Goal: Transaction & Acquisition: Purchase product/service

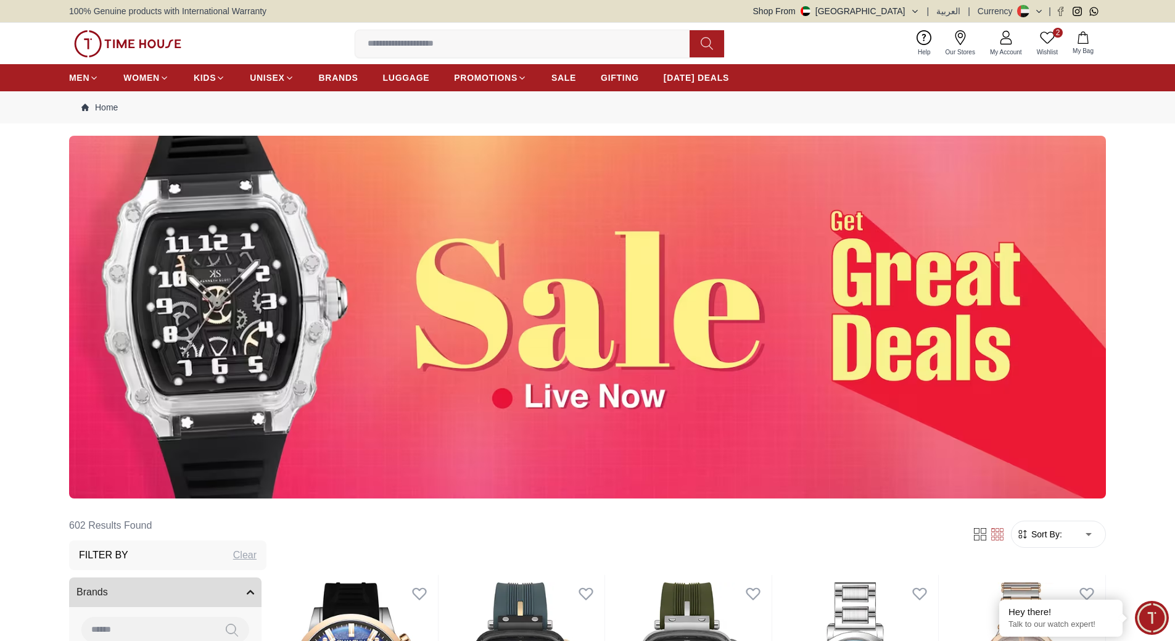
click at [1047, 40] on icon at bounding box center [1047, 37] width 15 height 15
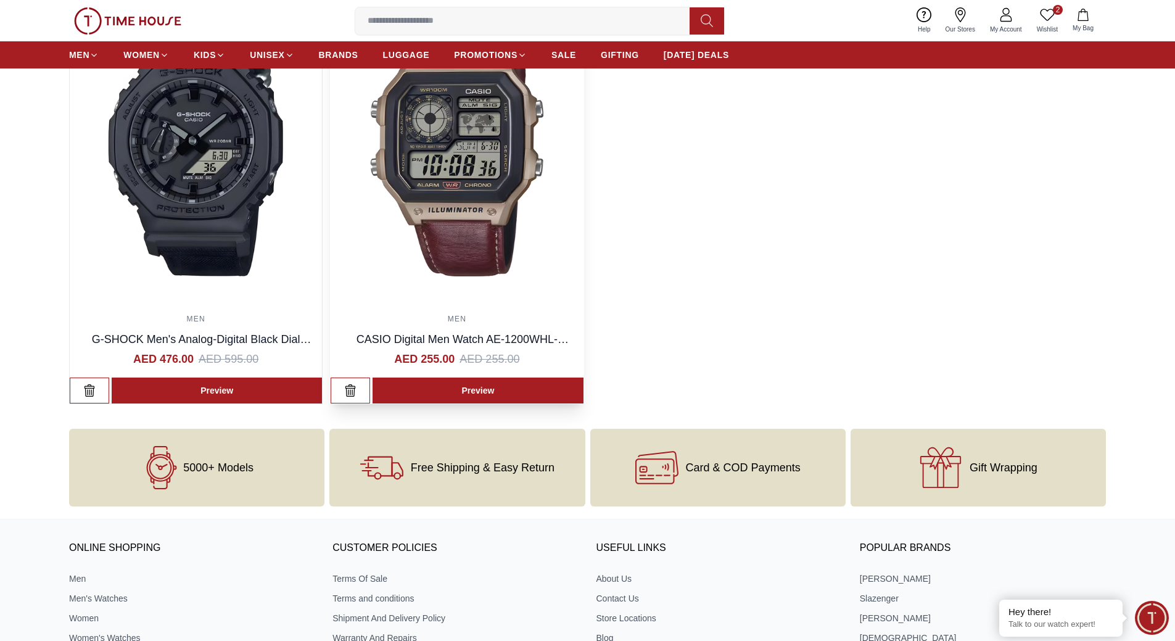
scroll to position [185, 0]
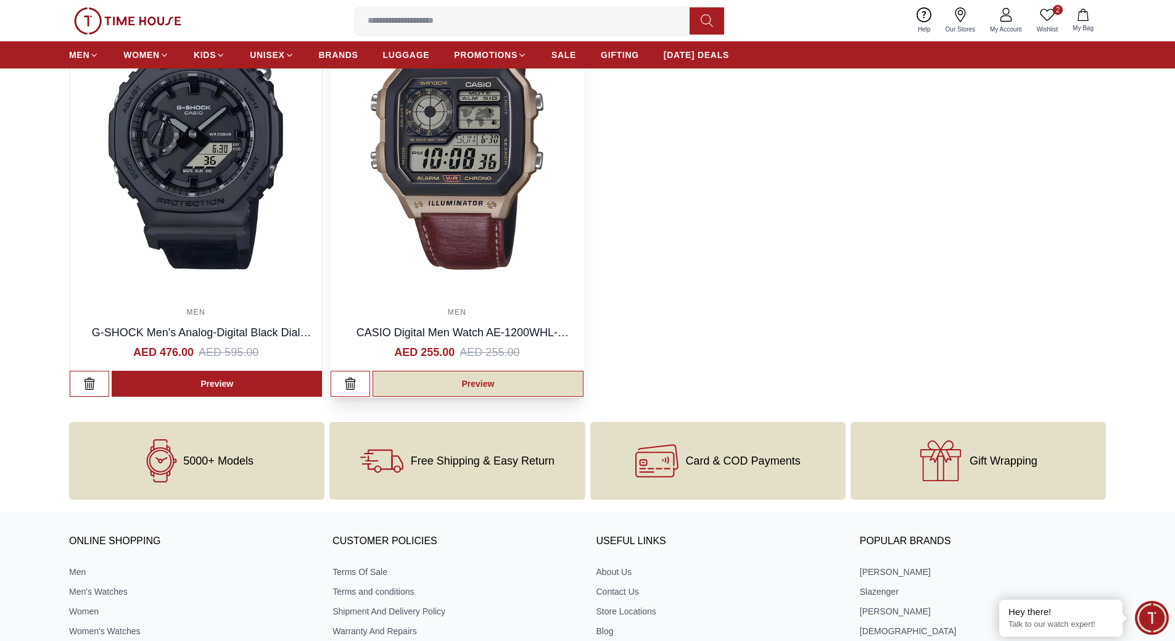
click at [433, 387] on link "Preview" at bounding box center [477, 384] width 210 height 26
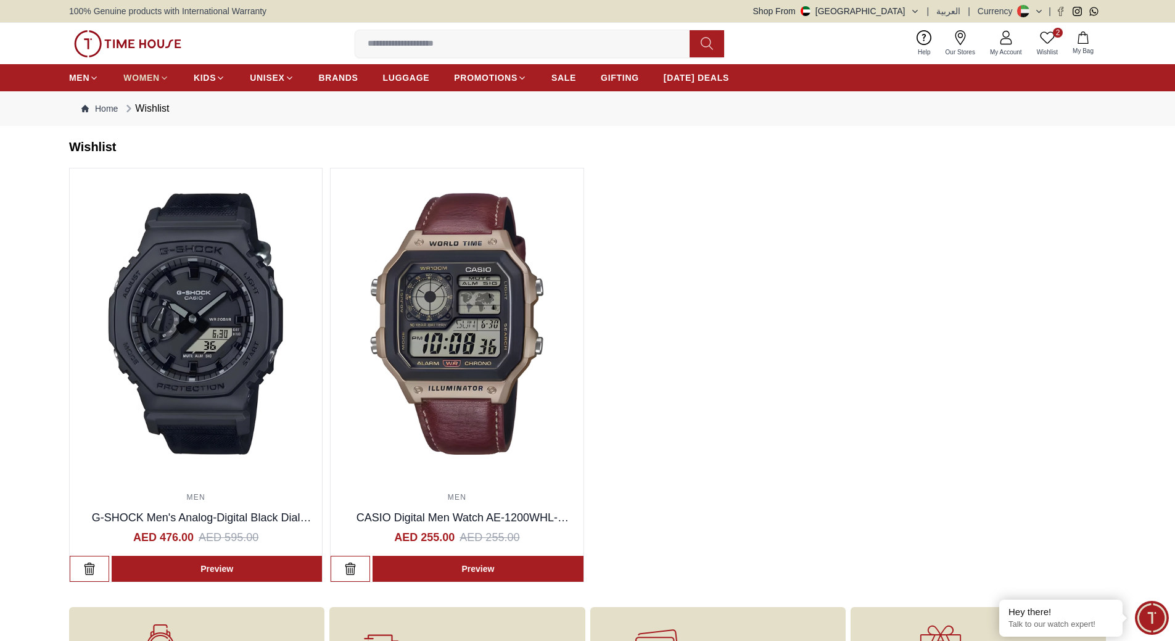
scroll to position [185, 0]
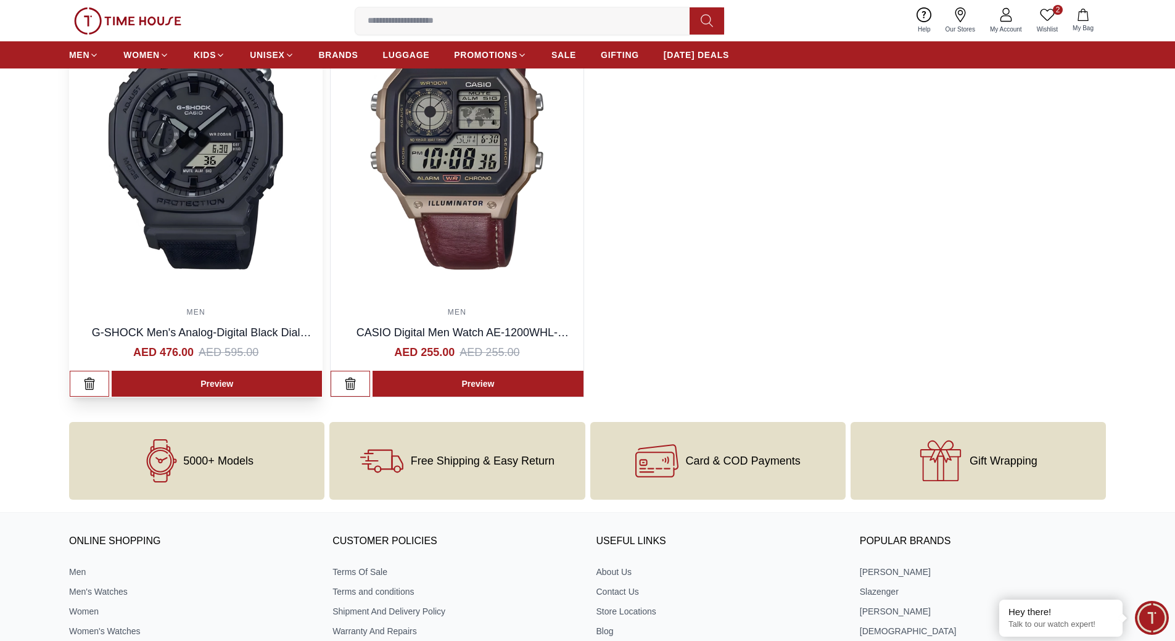
click at [228, 246] on img at bounding box center [196, 138] width 252 height 311
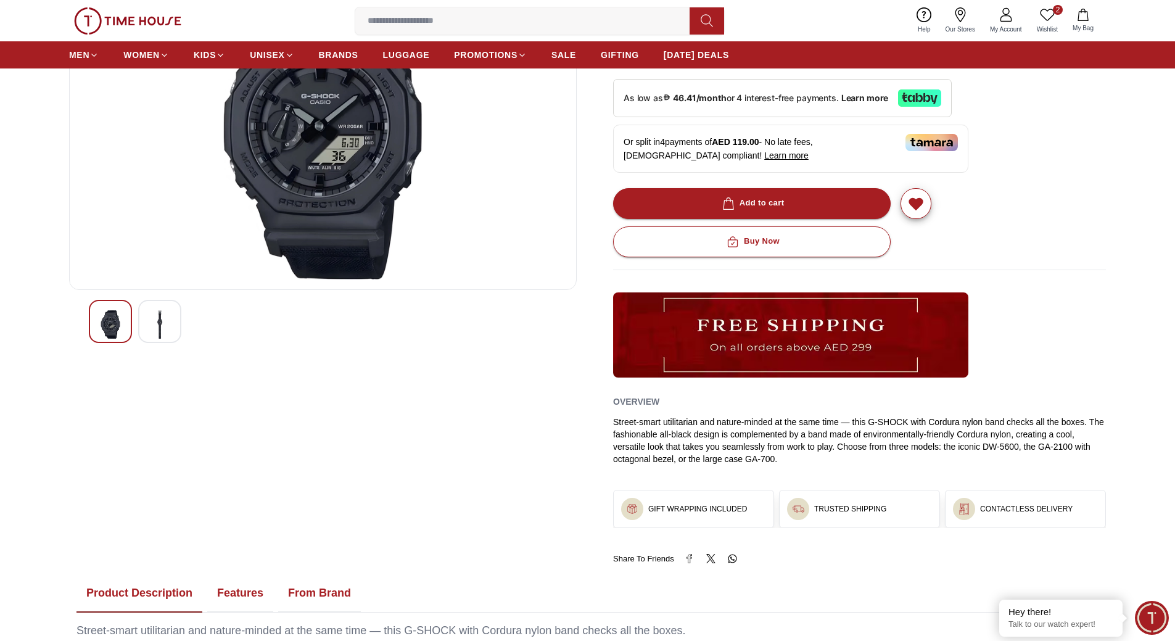
scroll to position [247, 0]
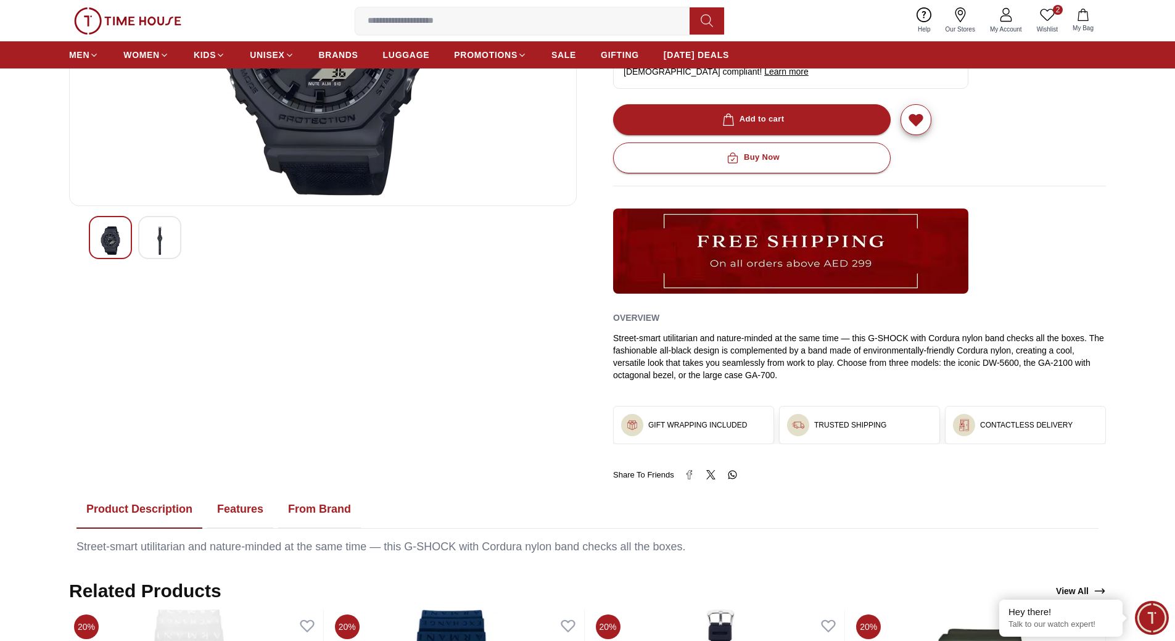
click at [292, 504] on button "From Brand" at bounding box center [319, 509] width 83 height 38
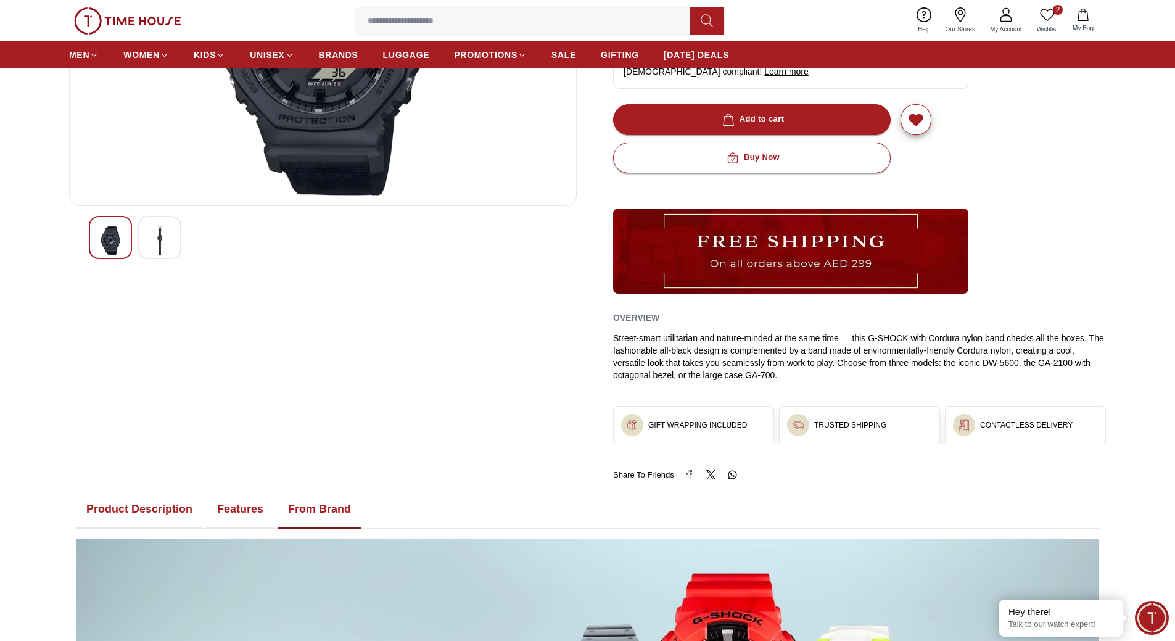
click at [157, 239] on img at bounding box center [160, 240] width 22 height 28
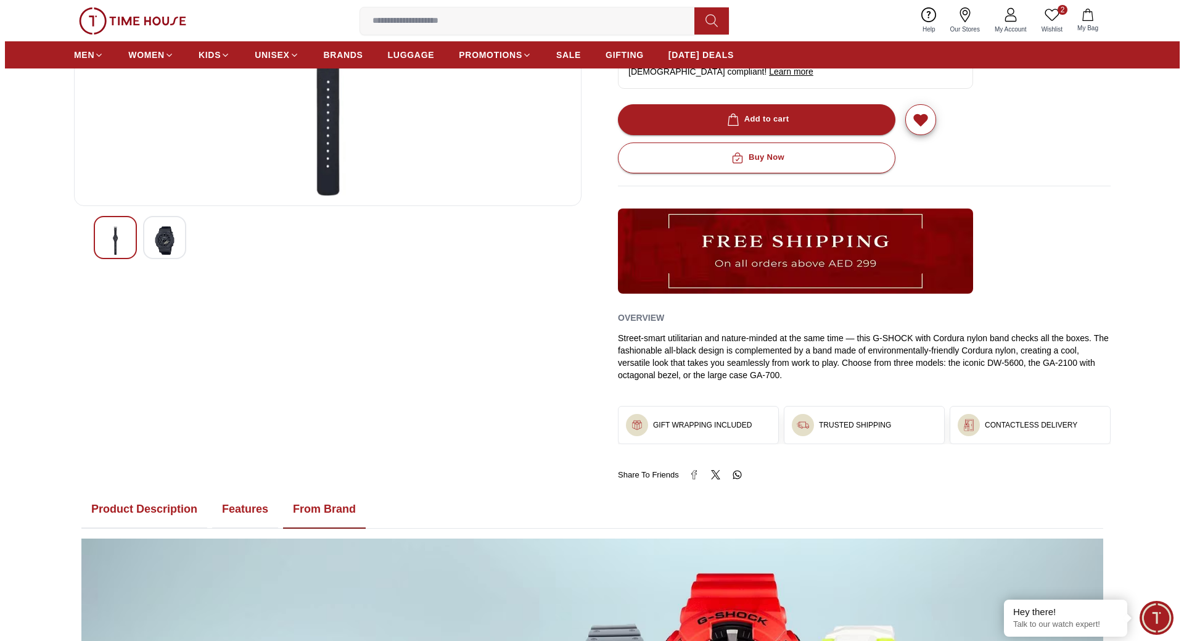
scroll to position [0, 0]
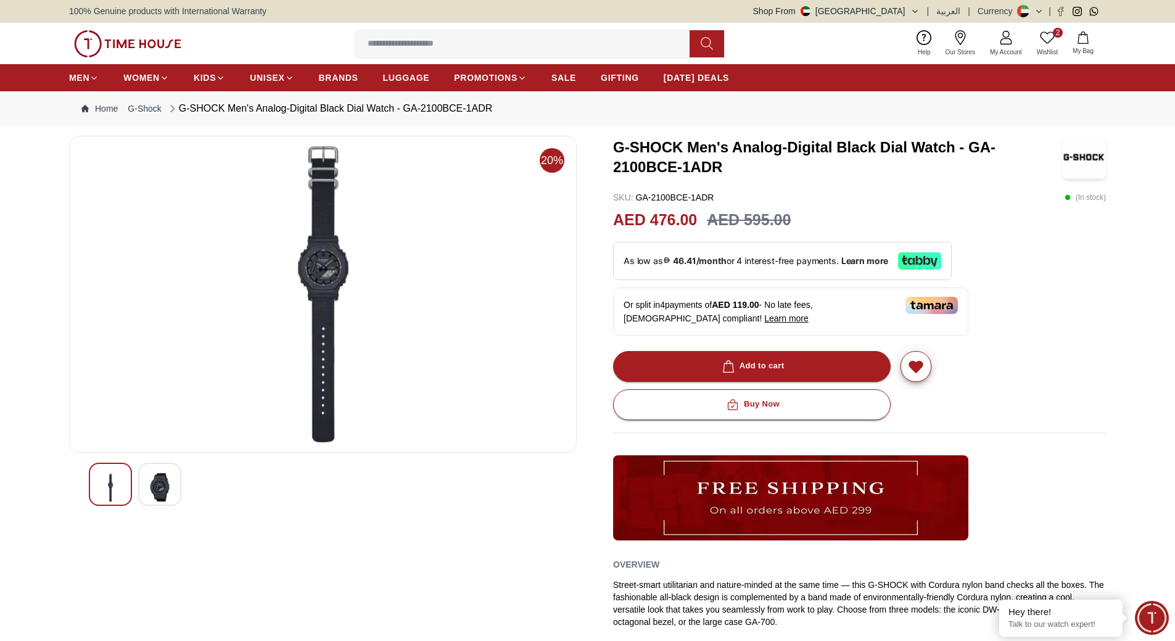
click at [319, 263] on img at bounding box center [323, 294] width 486 height 296
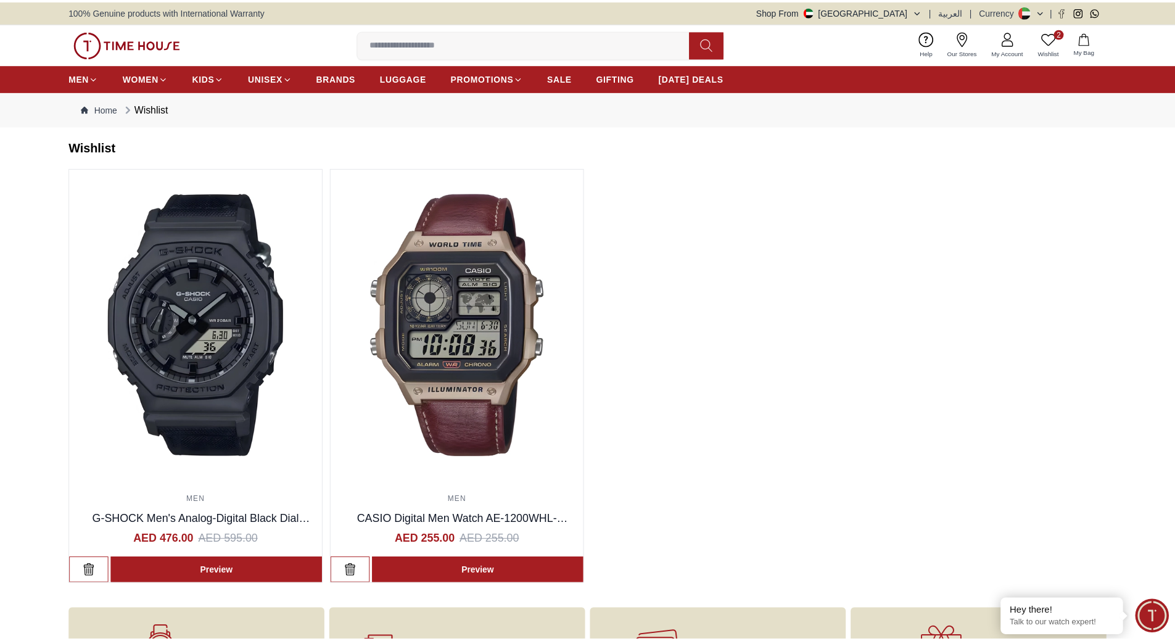
scroll to position [185, 0]
